Goal: Information Seeking & Learning: Learn about a topic

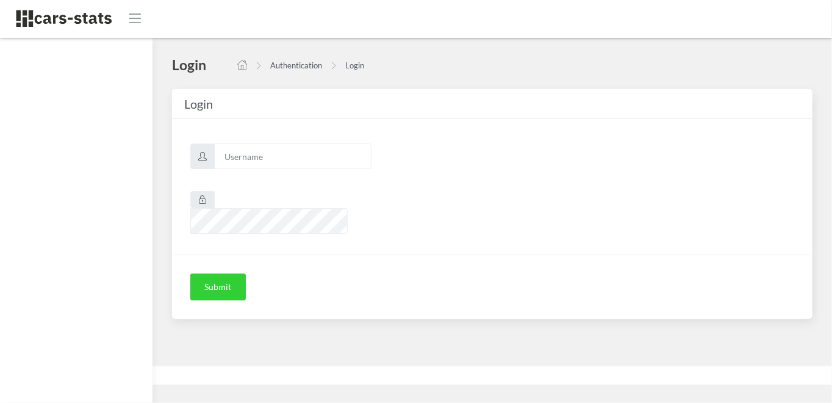
scroll to position [9, 9]
type input "skoda"
click at [213, 273] on button "Submit" at bounding box center [218, 286] width 56 height 27
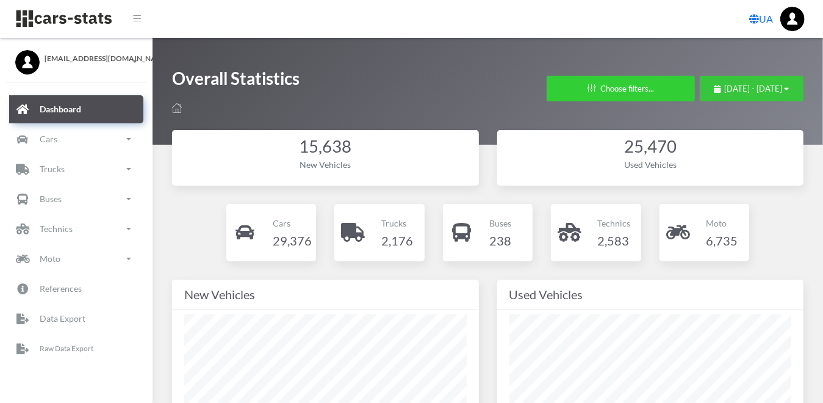
click at [792, 82] on button "July 22, 2025 - August 21, 2025" at bounding box center [752, 89] width 104 height 26
click at [785, 86] on icon "button" at bounding box center [787, 89] width 5 height 8
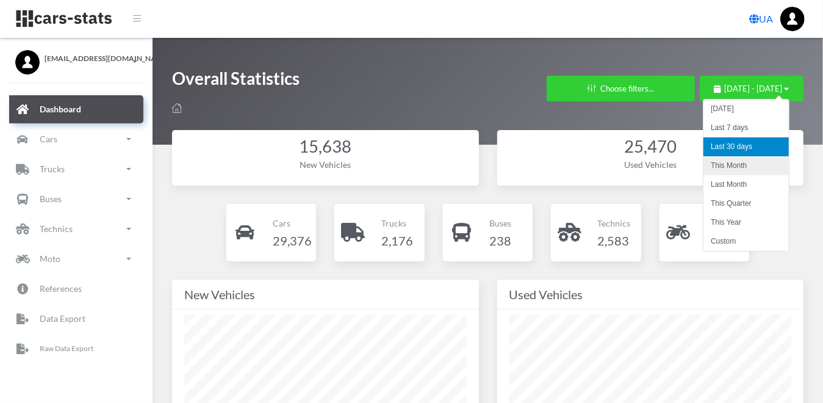
click at [743, 167] on li "This Month" at bounding box center [746, 165] width 85 height 19
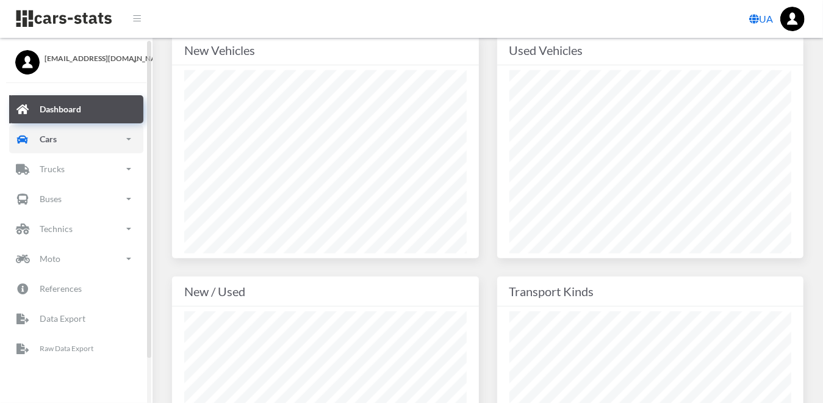
click at [47, 141] on p "Cars" at bounding box center [48, 138] width 17 height 15
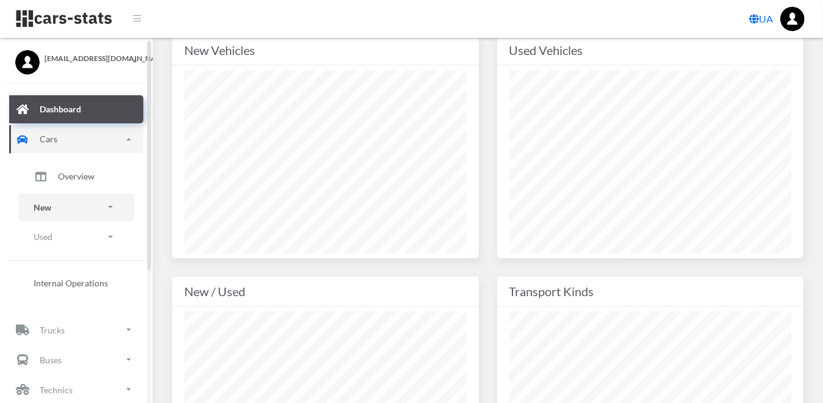
click at [42, 209] on p "New" at bounding box center [43, 207] width 18 height 15
click at [65, 243] on span "Brands" at bounding box center [71, 241] width 27 height 13
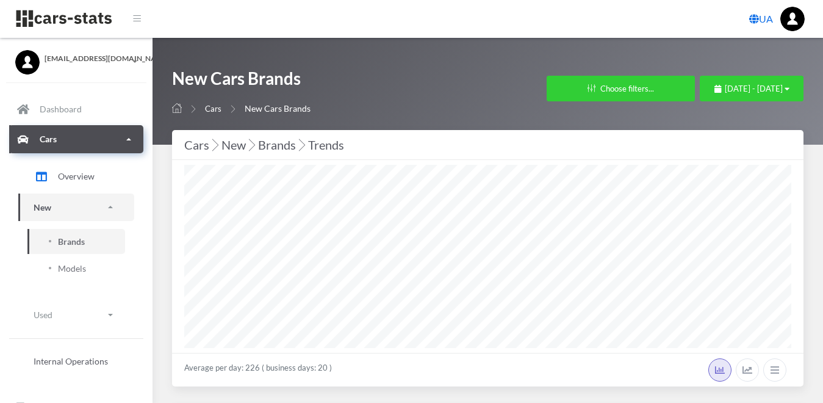
select select "25"
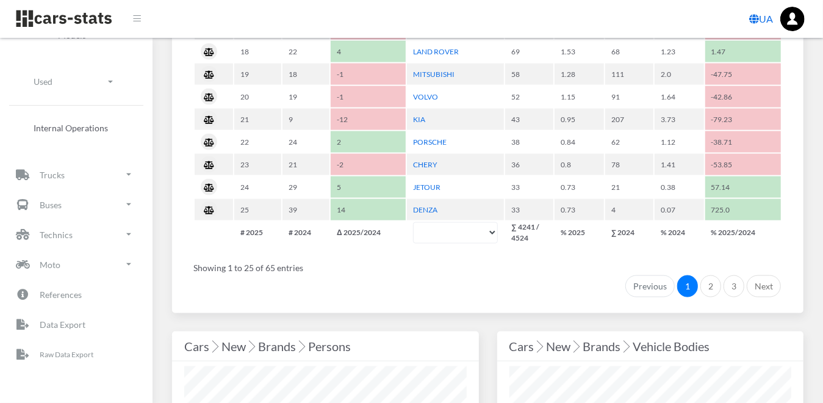
scroll to position [1099, 0]
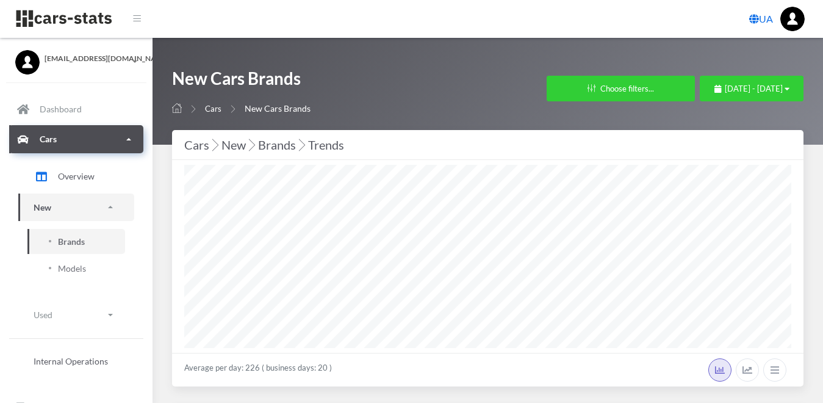
select select "25"
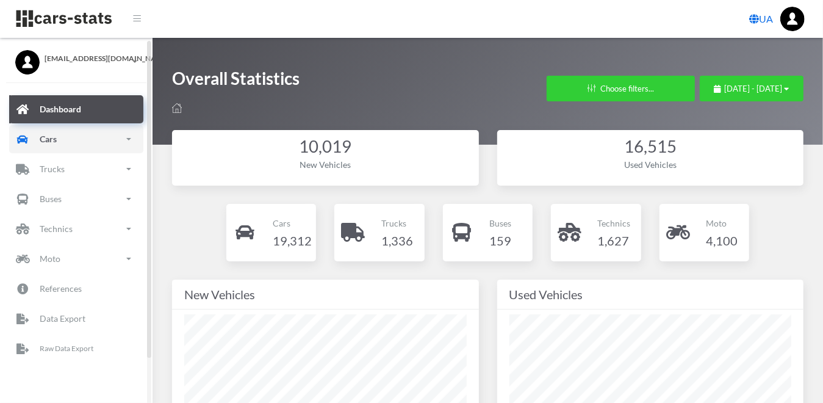
click at [59, 130] on link "Cars" at bounding box center [76, 139] width 134 height 28
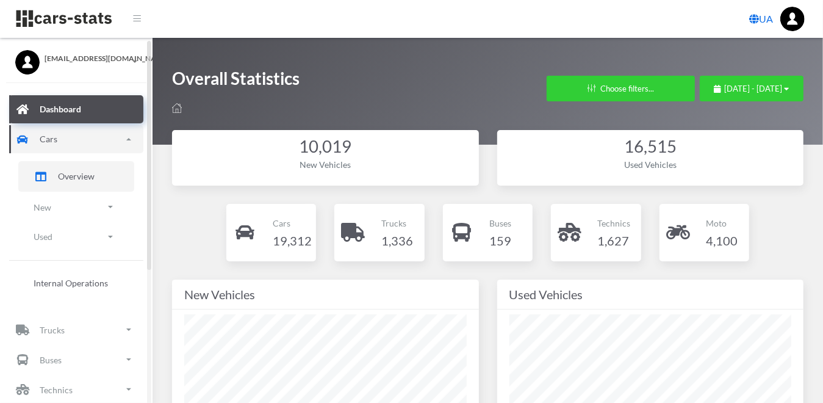
click at [59, 176] on span "Overview" at bounding box center [76, 176] width 37 height 13
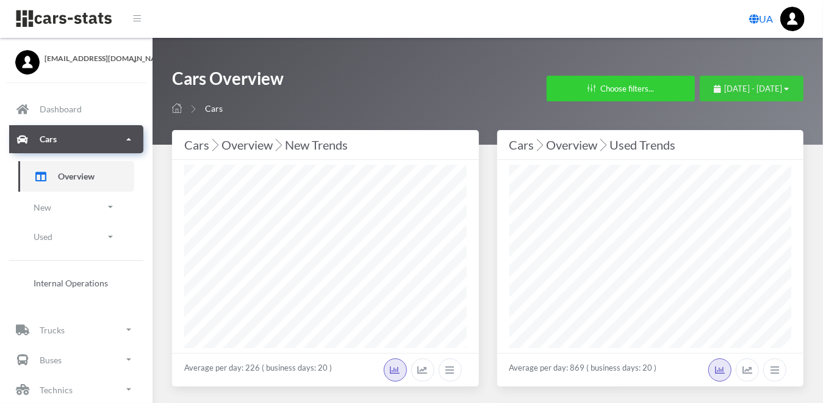
click at [789, 88] on icon "button" at bounding box center [787, 89] width 5 height 8
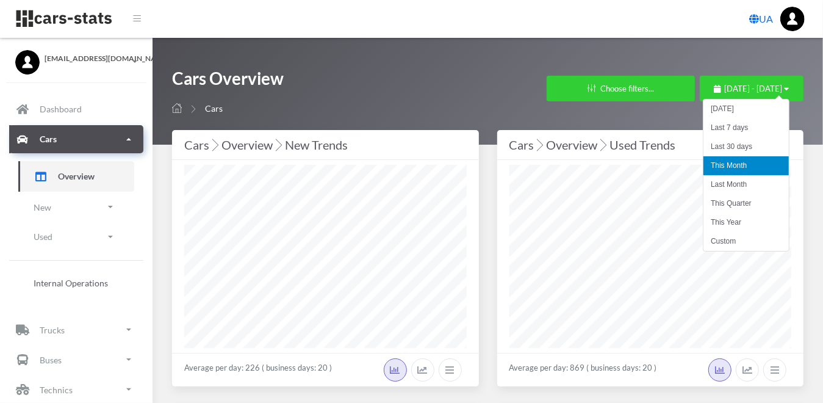
click at [735, 168] on li "This Month" at bounding box center [746, 165] width 85 height 19
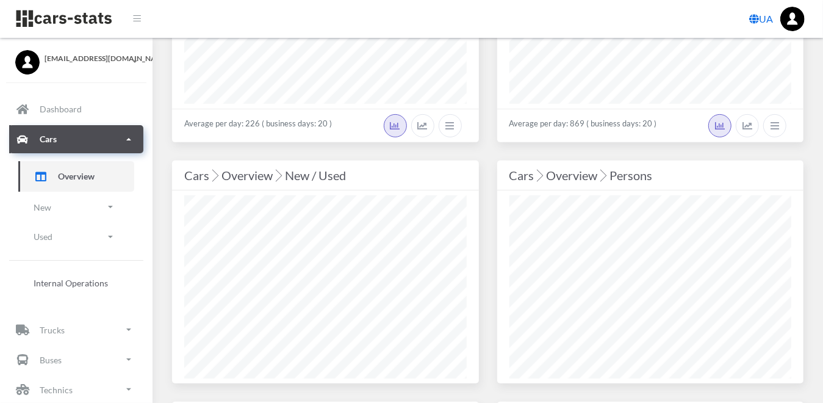
scroll to position [549, 0]
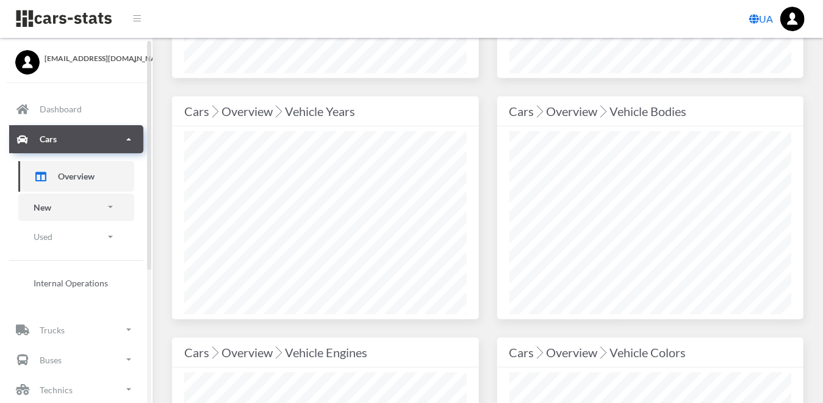
click at [43, 211] on p "New" at bounding box center [43, 207] width 18 height 15
click at [72, 247] on span "Brands" at bounding box center [71, 241] width 27 height 13
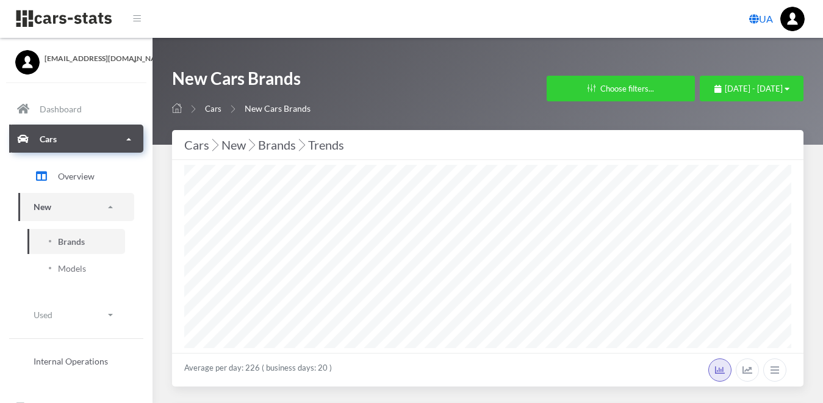
select select "25"
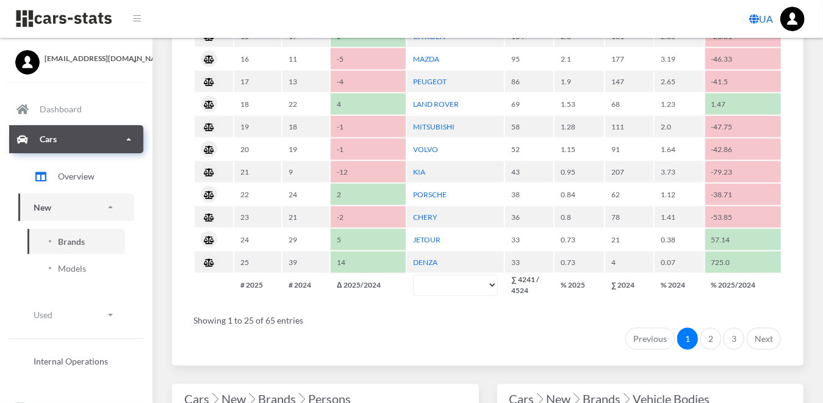
scroll to position [1038, 0]
